Goal: Find specific page/section: Find specific page/section

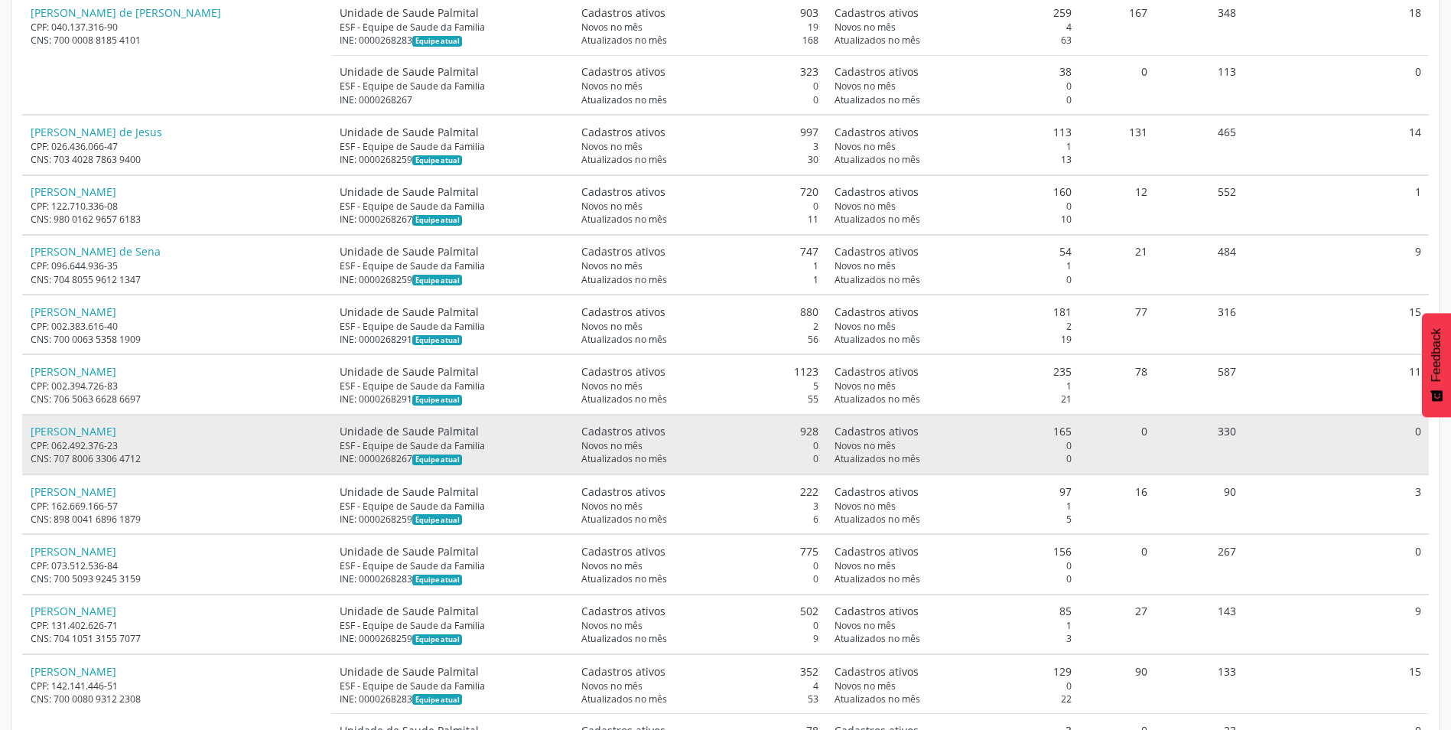
scroll to position [648, 0]
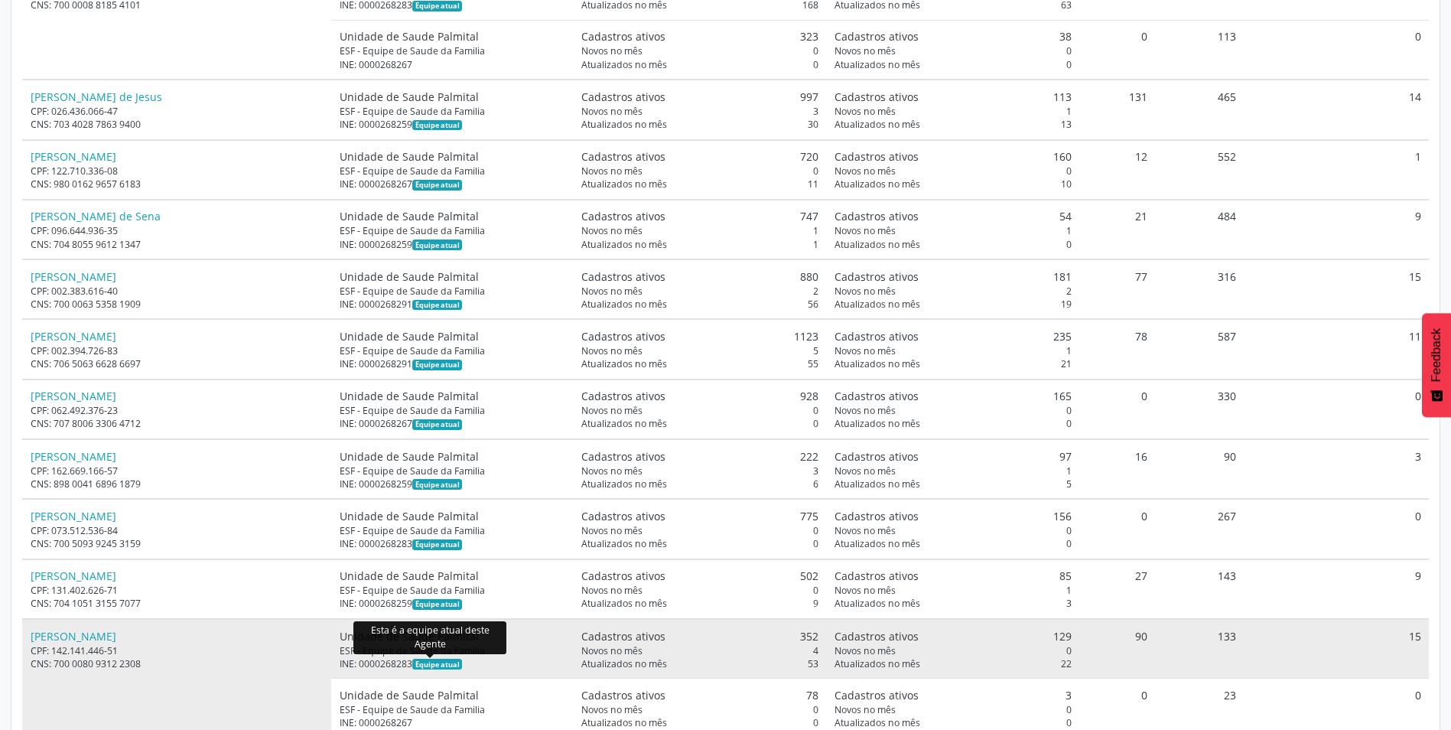
drag, startPoint x: 329, startPoint y: 662, endPoint x: 409, endPoint y: 667, distance: 79.8
click at [409, 667] on div "INE: 0000268283 Equipe atual" at bounding box center [453, 663] width 226 height 13
drag, startPoint x: 409, startPoint y: 667, endPoint x: 386, endPoint y: 665, distance: 23.1
copy div "INE: 0000268283"
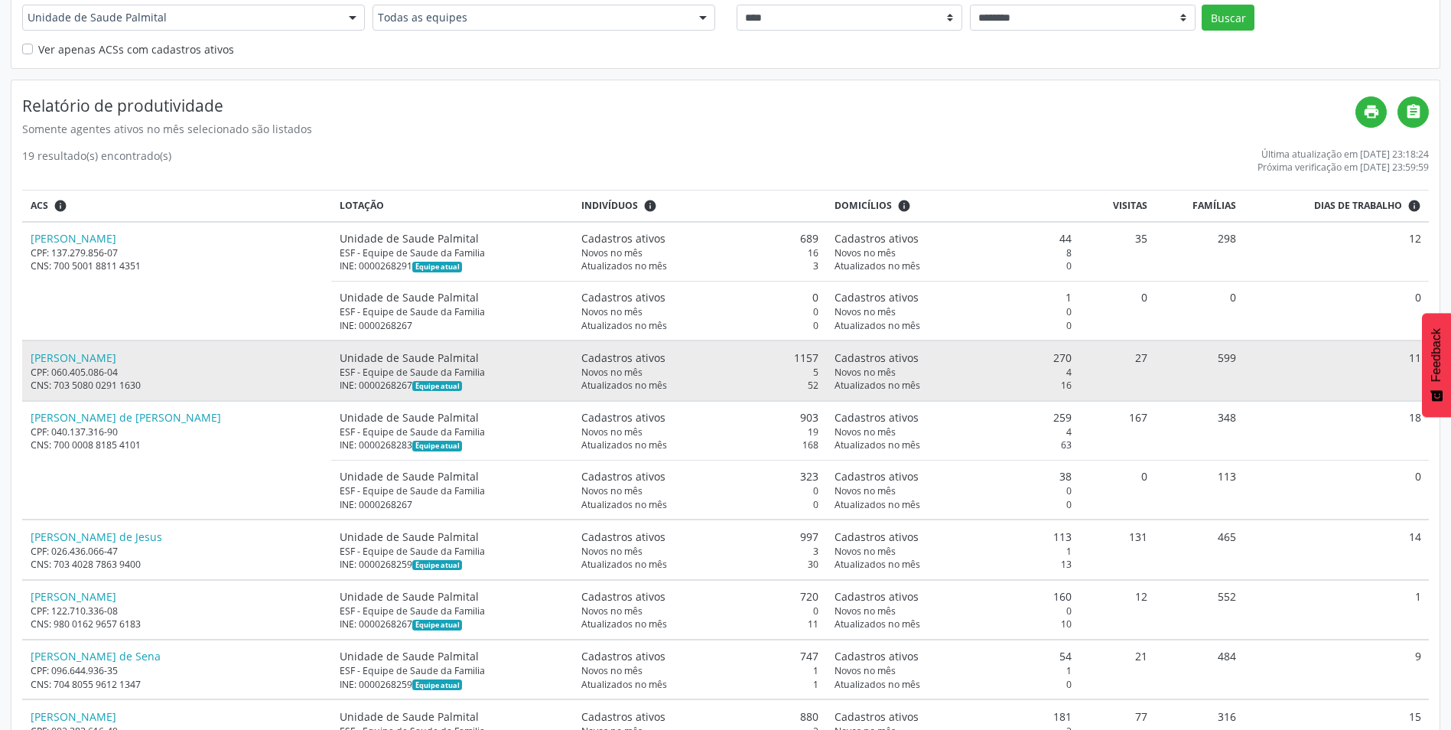
scroll to position [265, 0]
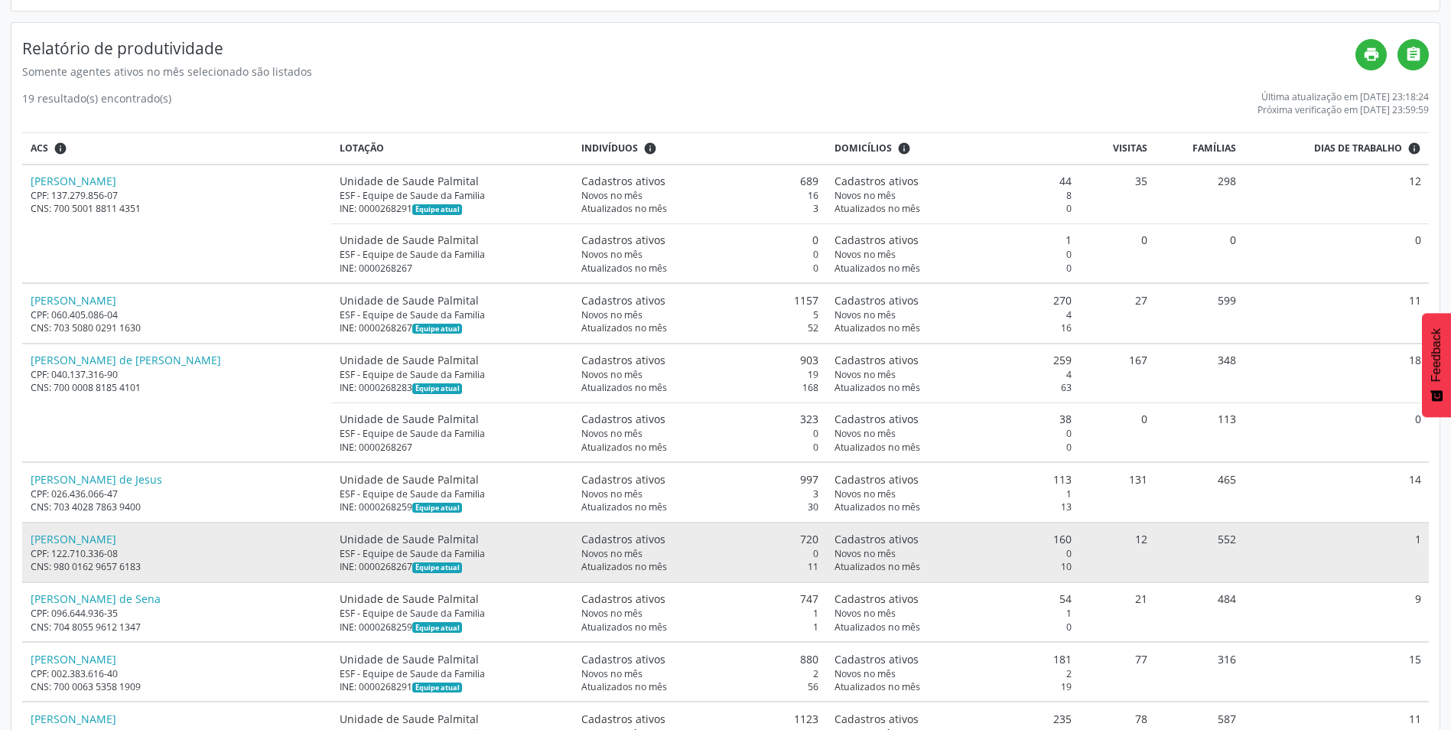
drag, startPoint x: 400, startPoint y: 566, endPoint x: 330, endPoint y: 572, distance: 70.6
click at [340, 572] on div "INE: 0000268267 Equipe atual" at bounding box center [453, 566] width 226 height 13
drag, startPoint x: 330, startPoint y: 572, endPoint x: 341, endPoint y: 569, distance: 11.7
copy div "INE: 000026826"
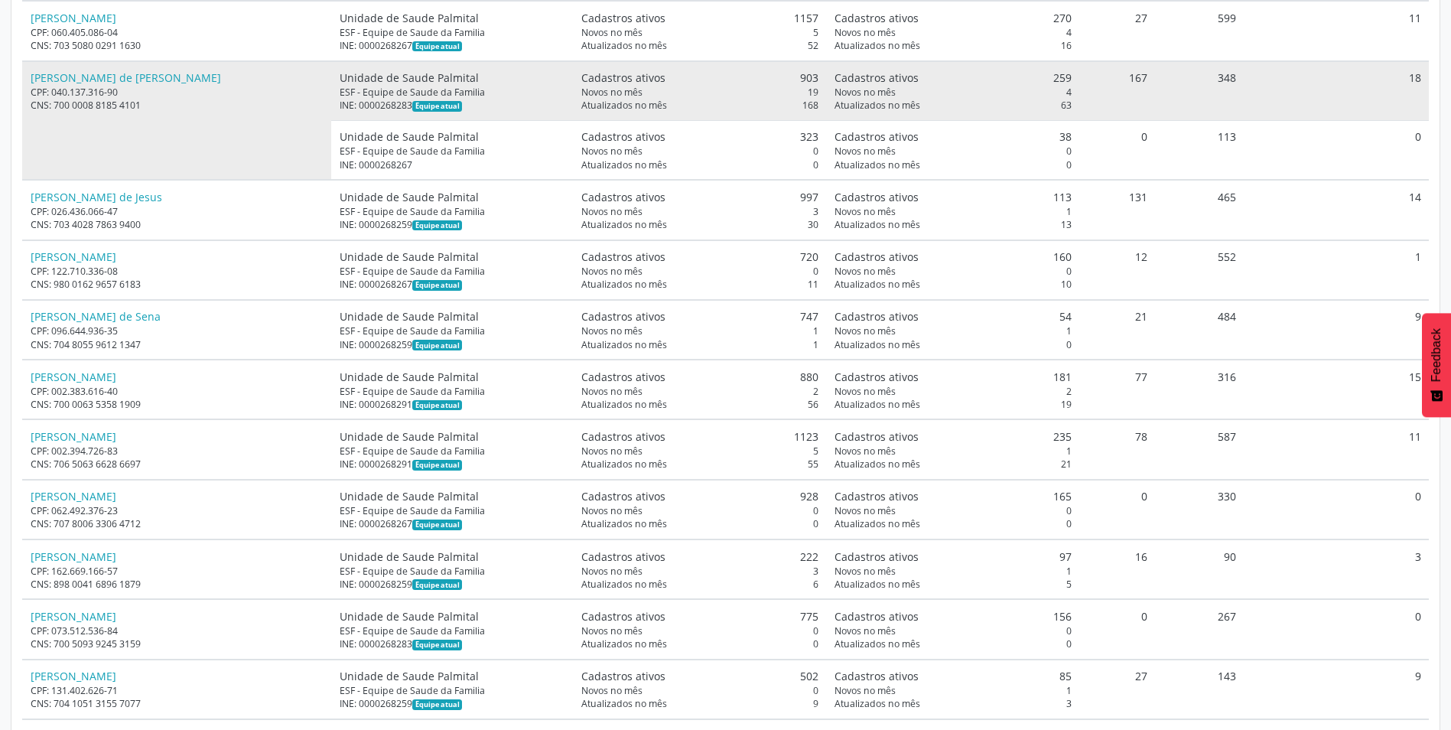
scroll to position [648, 0]
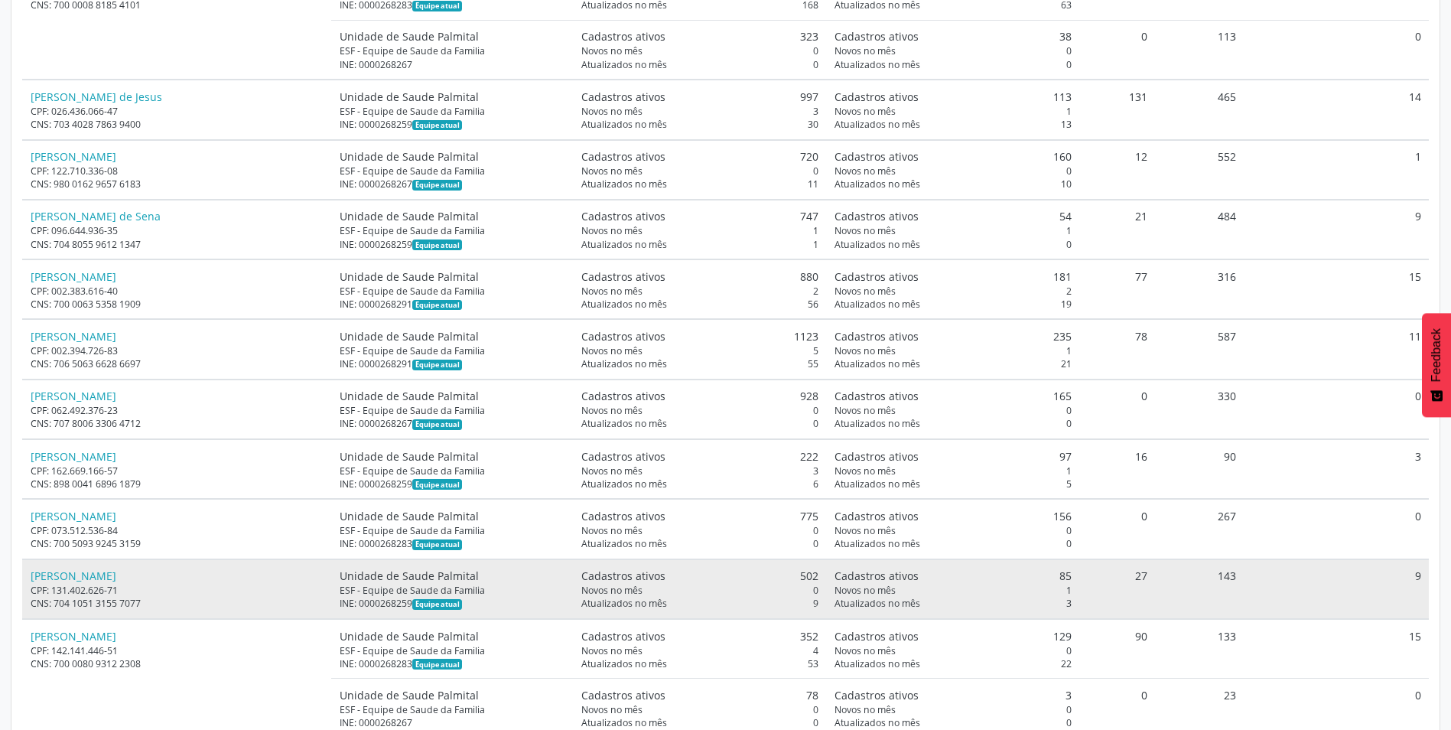
drag, startPoint x: 389, startPoint y: 601, endPoint x: 376, endPoint y: 601, distance: 13.0
click at [376, 601] on div "INE: 0000268259 Equipe atual" at bounding box center [453, 603] width 226 height 13
click at [518, 578] on div "Unidade de Saude Palmital" at bounding box center [453, 576] width 226 height 16
drag, startPoint x: 402, startPoint y: 601, endPoint x: 326, endPoint y: 601, distance: 75.7
click at [331, 601] on td "Unidade de Saude Palmital ESF - Equipe de Saude da Familia INE: 0000268259 Equi…" at bounding box center [452, 589] width 242 height 60
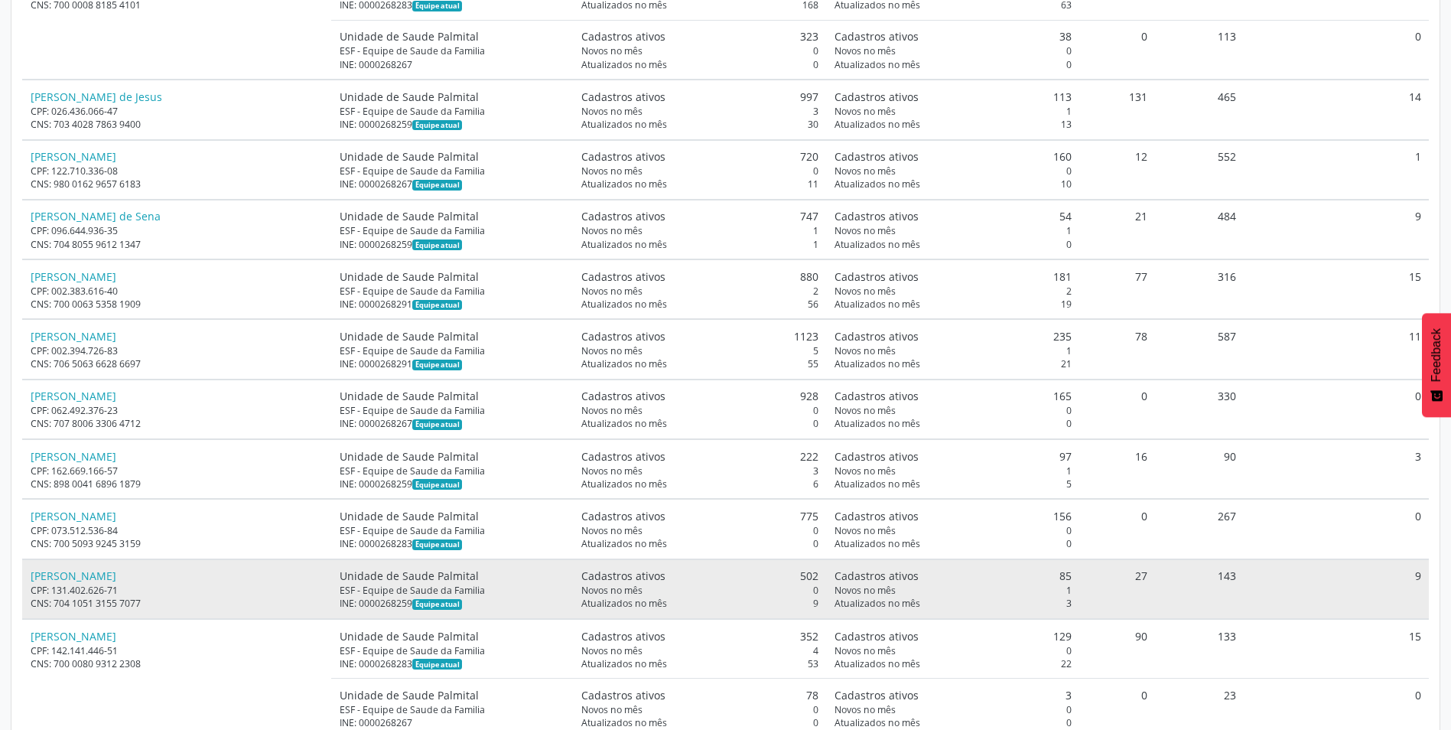
drag, startPoint x: 326, startPoint y: 601, endPoint x: 396, endPoint y: 604, distance: 69.7
copy div "INE: 0000268259"
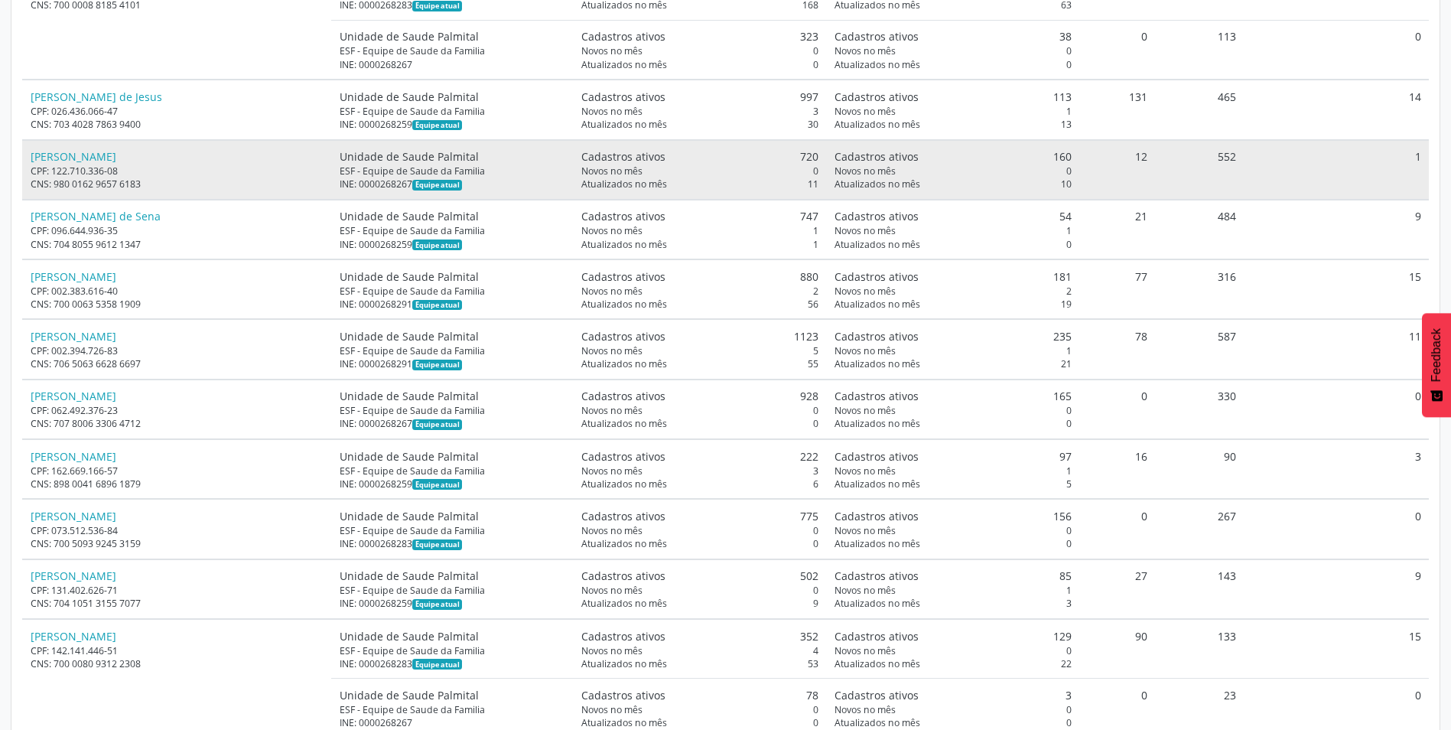
drag, startPoint x: 400, startPoint y: 184, endPoint x: 328, endPoint y: 184, distance: 71.9
click at [331, 184] on td "Unidade de Saude Palmital ESF - Equipe de Saude da Familia INE: 0000268267 Equi…" at bounding box center [452, 170] width 242 height 60
drag, startPoint x: 328, startPoint y: 184, endPoint x: 340, endPoint y: 184, distance: 12.2
copy div "INE: 000026826"
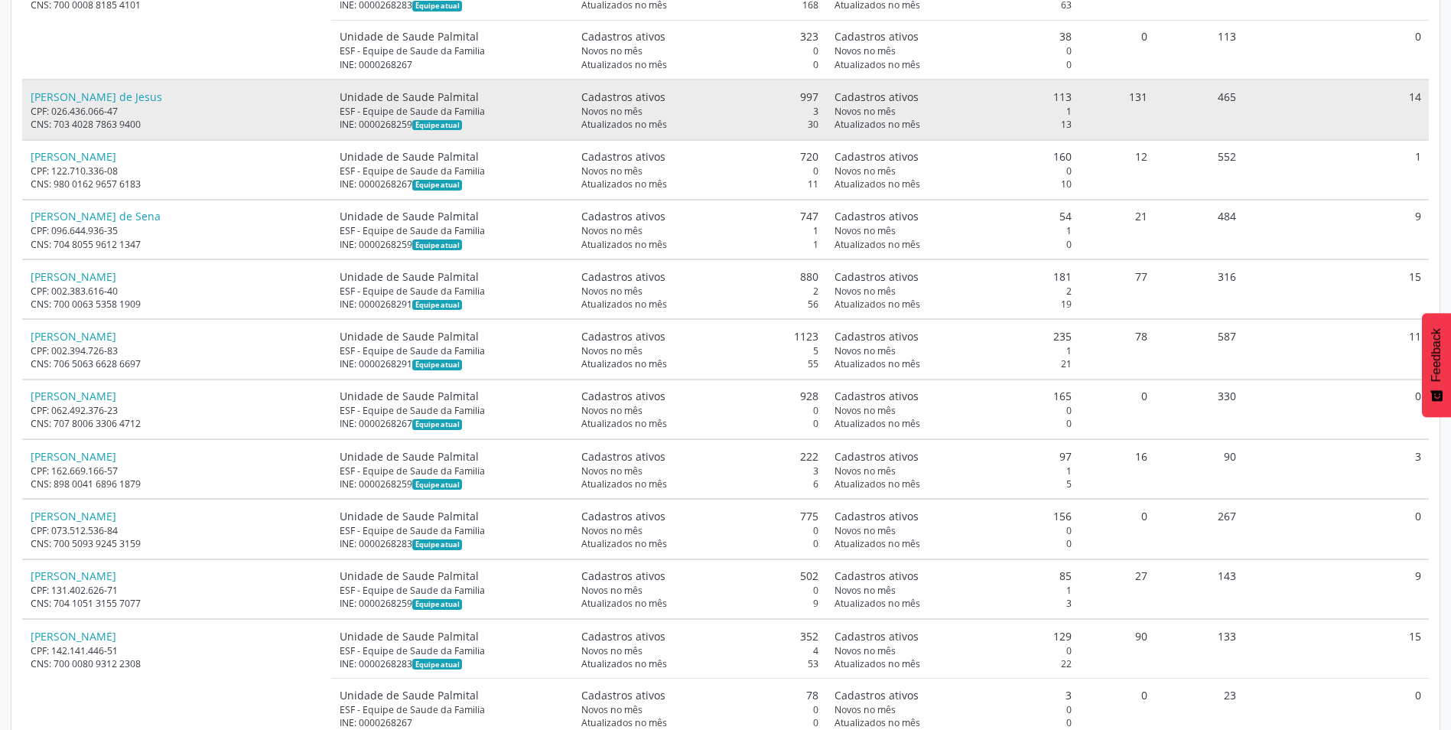
drag, startPoint x: 402, startPoint y: 120, endPoint x: 321, endPoint y: 131, distance: 81.0
click at [331, 131] on td "Unidade de Saude Palmital ESF - Equipe de Saude da Familia INE: 0000268259 Equi…" at bounding box center [452, 110] width 242 height 60
drag, startPoint x: 321, startPoint y: 131, endPoint x: 379, endPoint y: 124, distance: 57.8
copy div "INE: 0000268259"
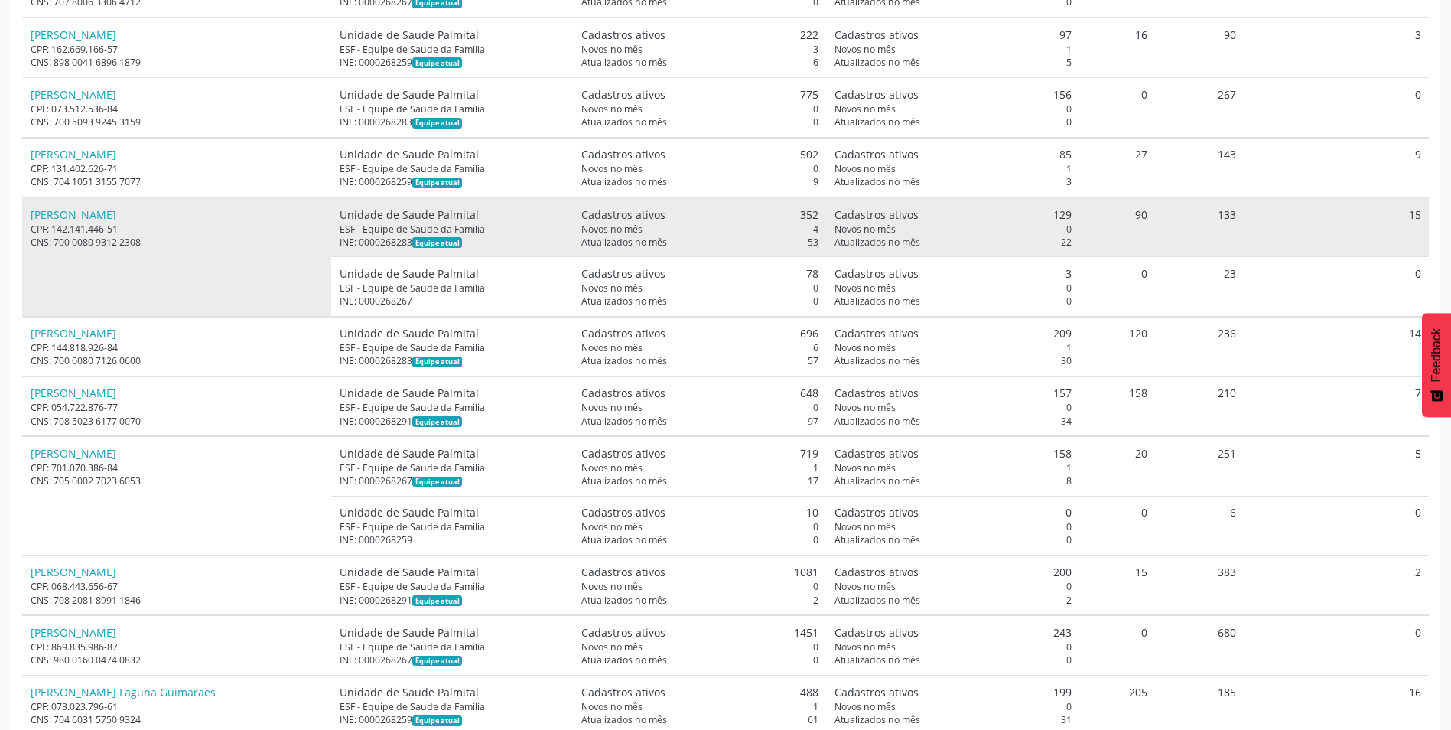
scroll to position [1107, 0]
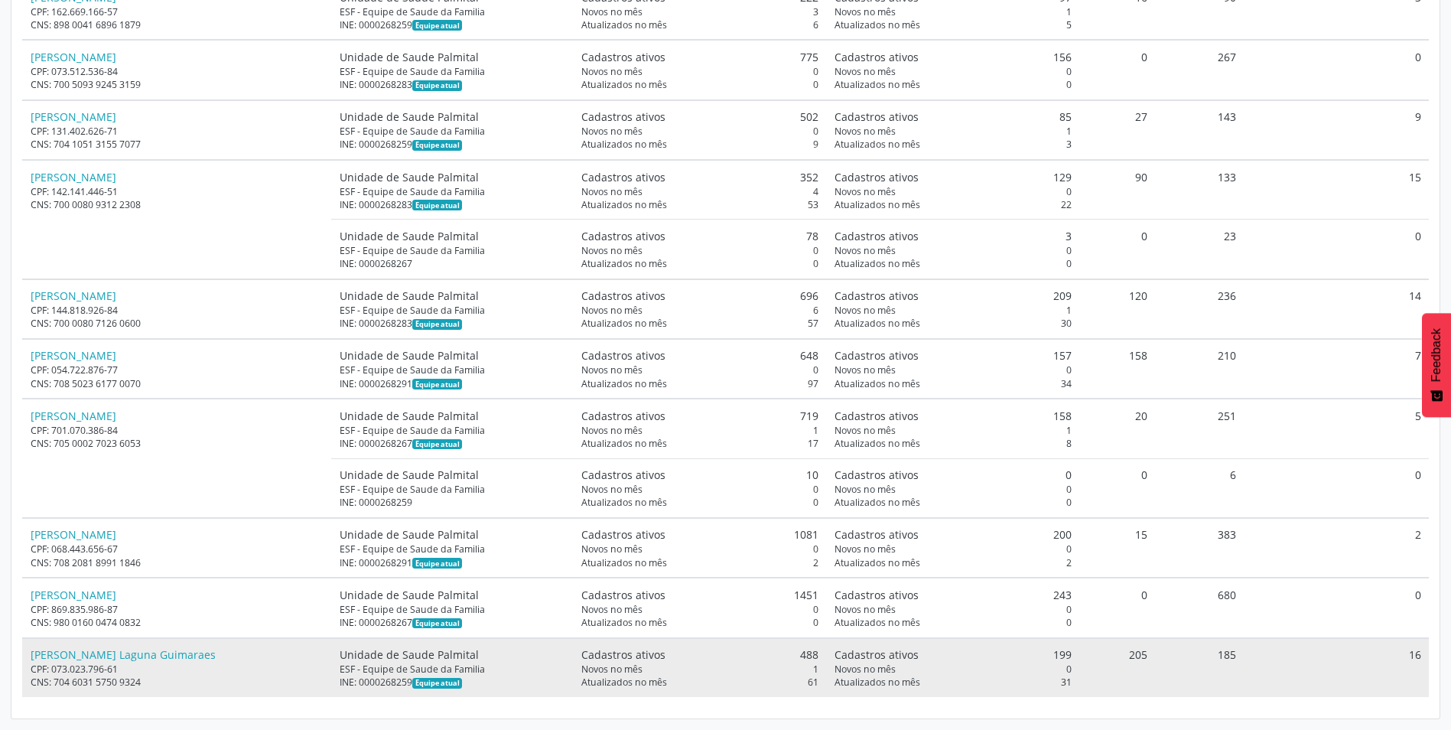
drag, startPoint x: 402, startPoint y: 681, endPoint x: 326, endPoint y: 686, distance: 76.7
click at [331, 686] on td "Unidade de Saude Palmital ESF - Equipe de Saude da Familia INE: 0000268259 Equi…" at bounding box center [452, 667] width 242 height 59
drag, startPoint x: 326, startPoint y: 686, endPoint x: 352, endPoint y: 682, distance: 26.3
copy div "INE: 0000268259"
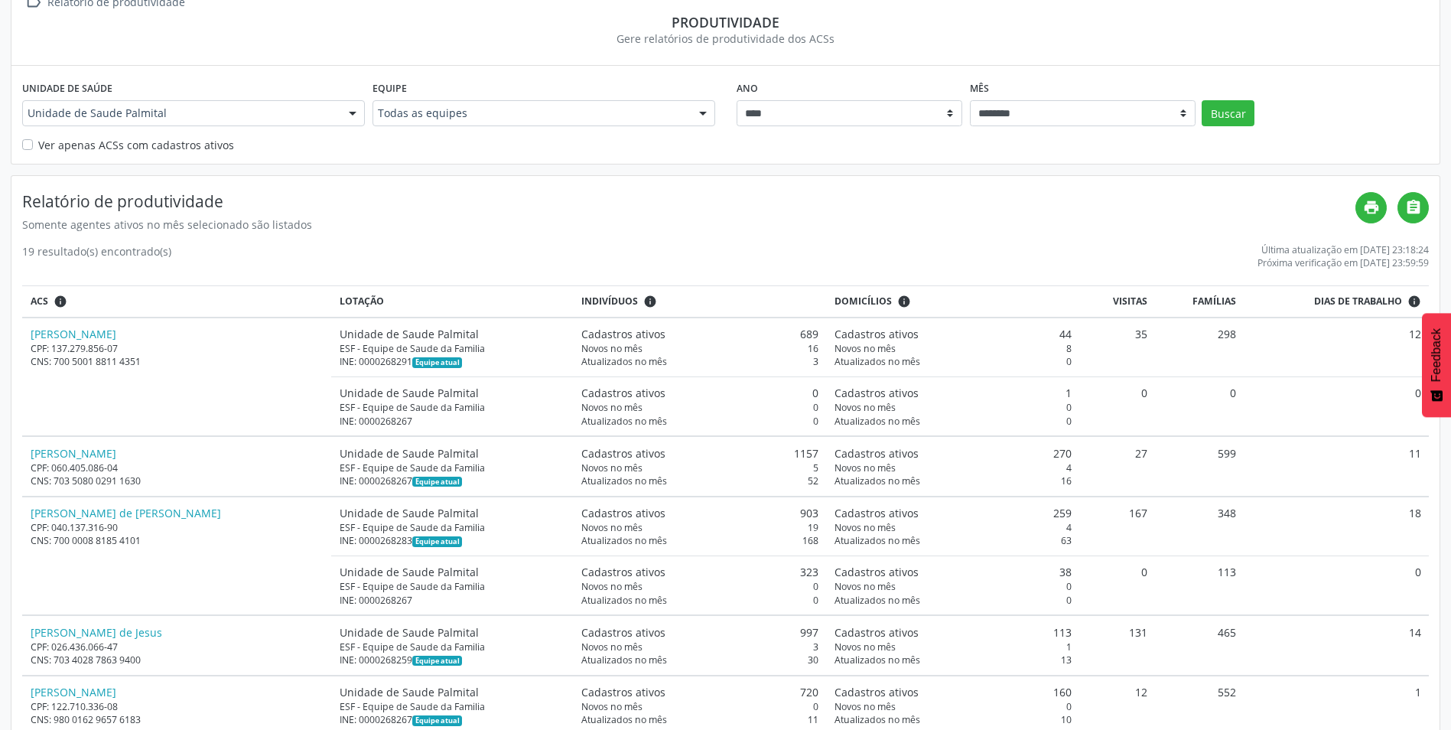
scroll to position [0, 0]
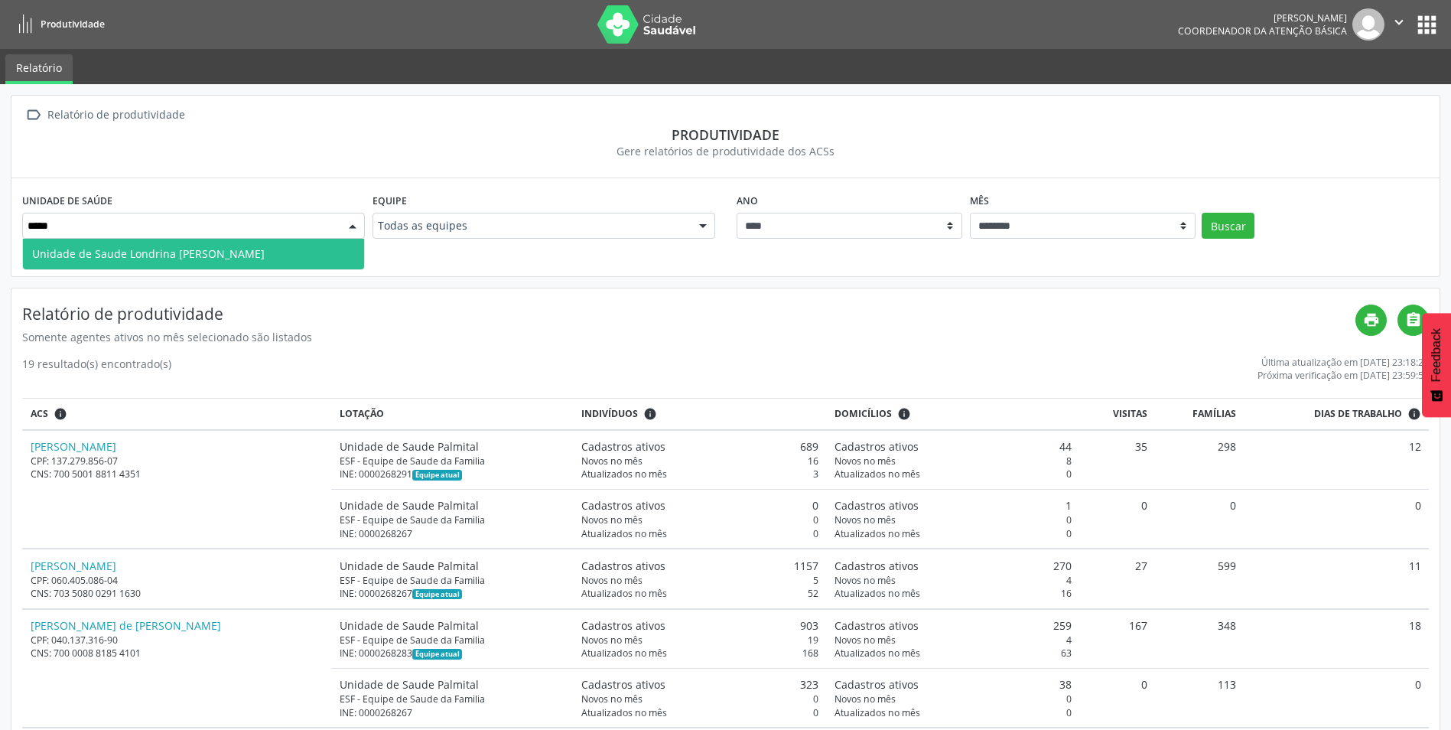
type input "******"
click at [263, 260] on span "Unidade de Saude Londrina [PERSON_NAME]" at bounding box center [148, 253] width 233 height 15
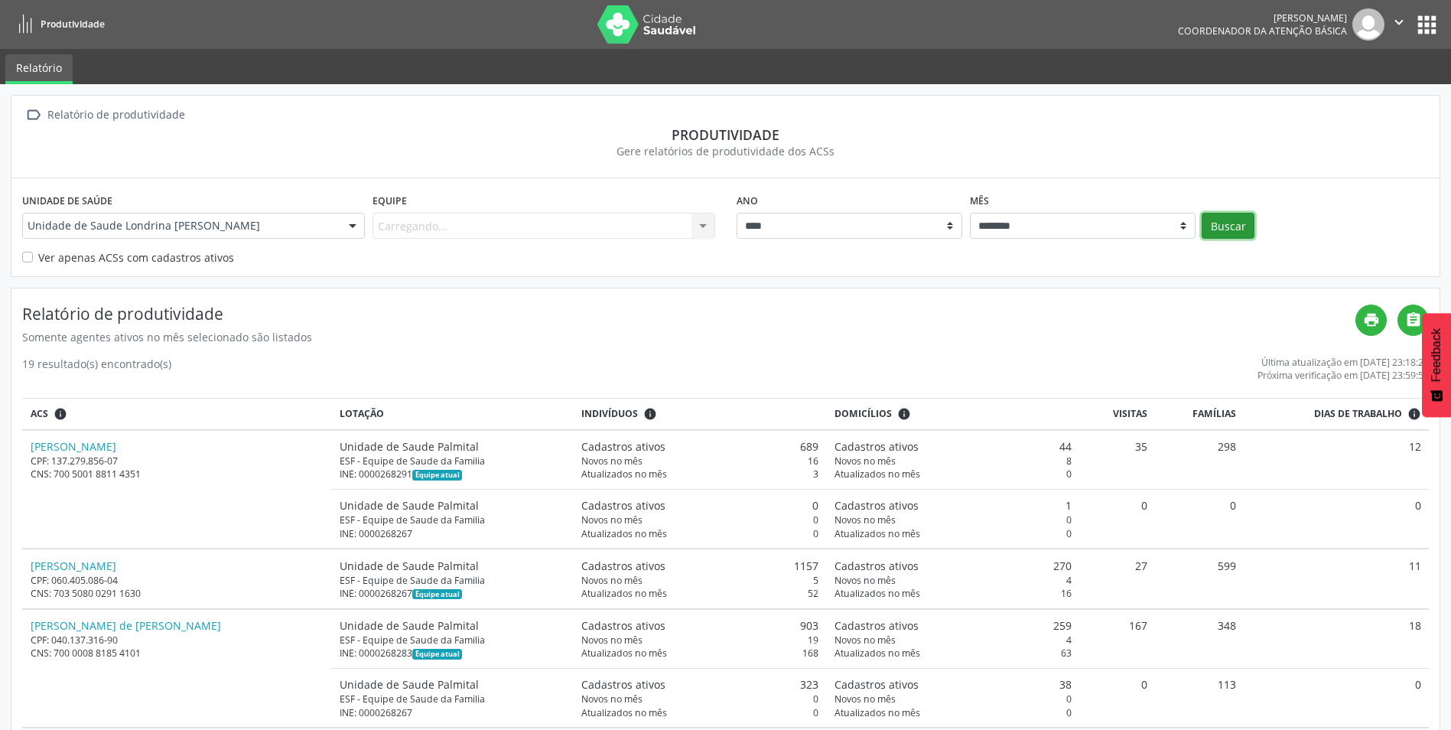
click at [1237, 221] on button "Buscar" at bounding box center [1228, 226] width 53 height 26
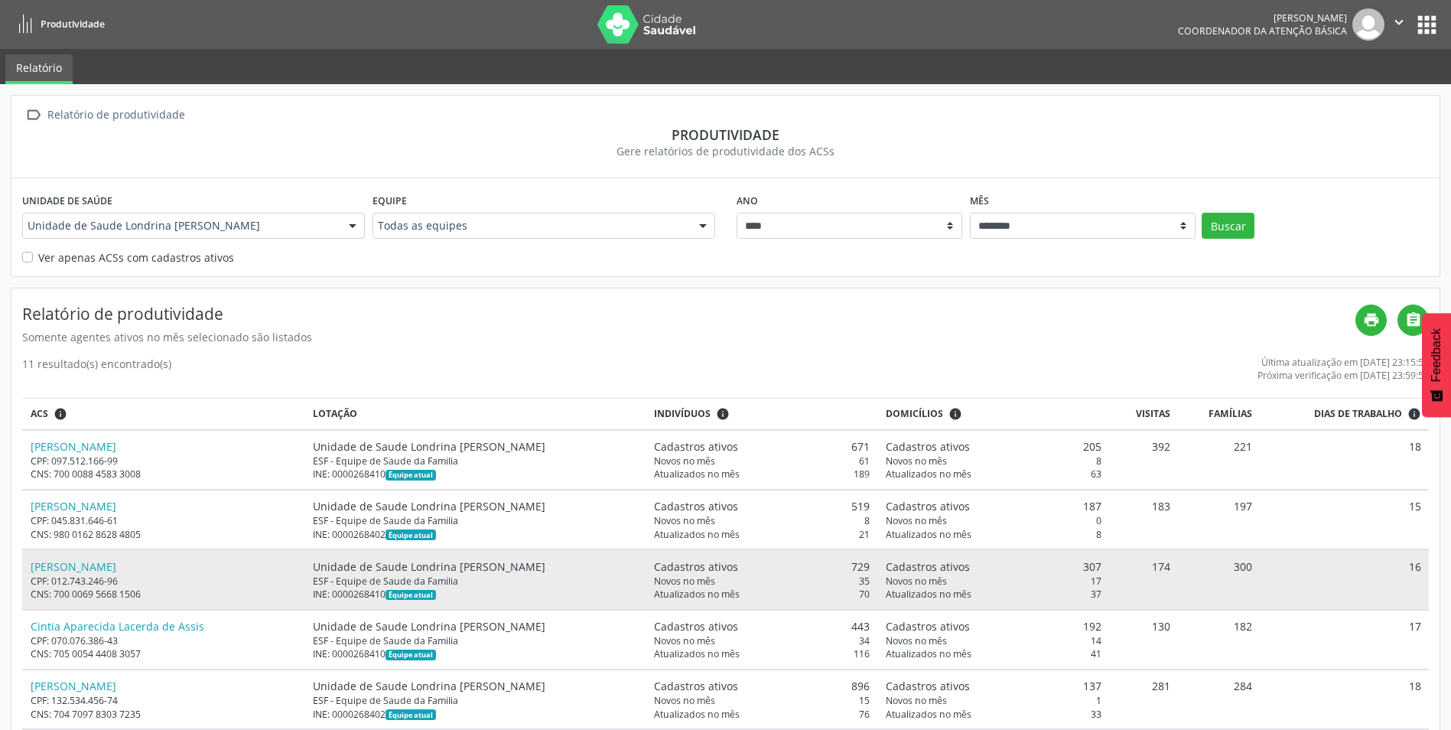
drag, startPoint x: 387, startPoint y: 592, endPoint x: 309, endPoint y: 594, distance: 78.1
click at [309, 594] on td "Unidade de Saude Londrina [PERSON_NAME] ESF - Equipe de Saude da Familia INE: 0…" at bounding box center [475, 579] width 340 height 60
drag, startPoint x: 309, startPoint y: 594, endPoint x: 330, endPoint y: 593, distance: 20.7
copy div "INE: 0000268410"
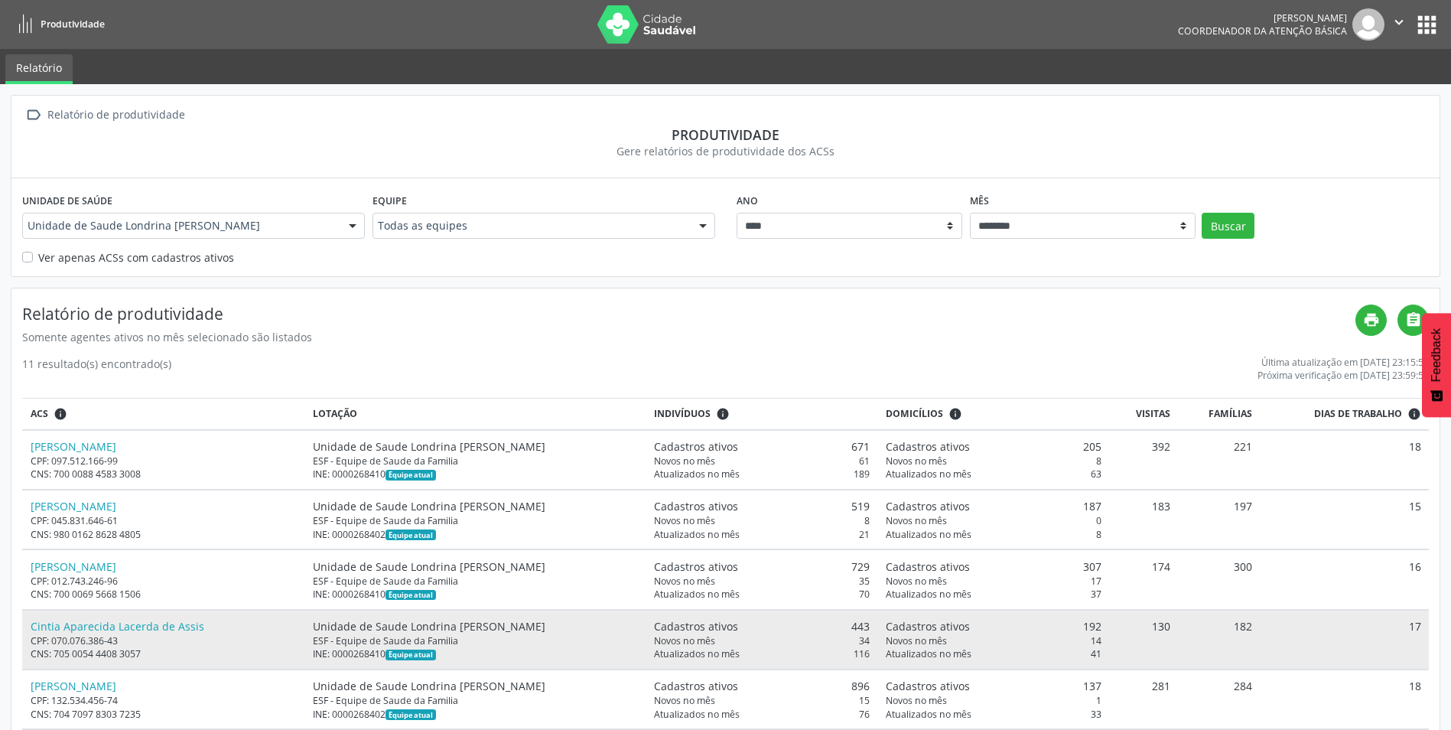
drag, startPoint x: 385, startPoint y: 655, endPoint x: 336, endPoint y: 656, distance: 49.0
click at [336, 656] on div "INE: 0000268410 Equipe atual" at bounding box center [475, 653] width 324 height 13
copy div "000026841"
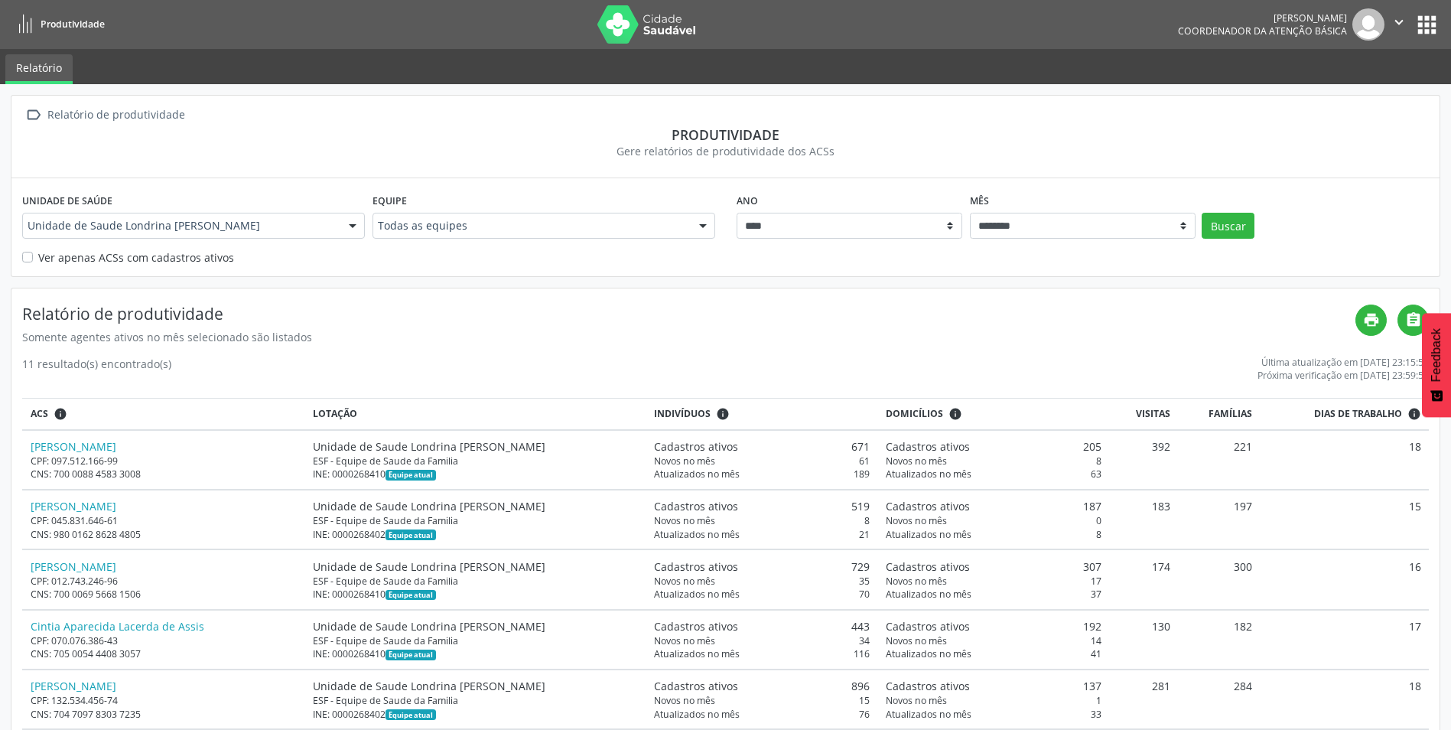
click at [906, 152] on div "Gere relatórios de produtividade dos ACSs" at bounding box center [725, 151] width 1407 height 16
